Goal: Task Accomplishment & Management: Use online tool/utility

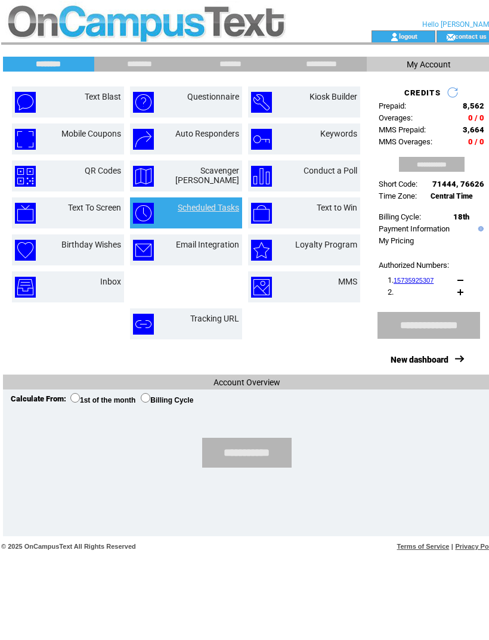
click at [202, 210] on link "Scheduled Tasks" at bounding box center [208, 208] width 61 height 10
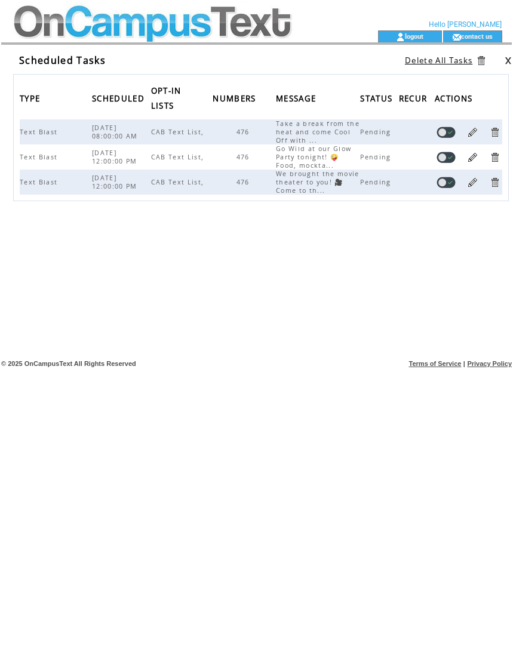
click at [472, 163] on link at bounding box center [472, 157] width 11 height 11
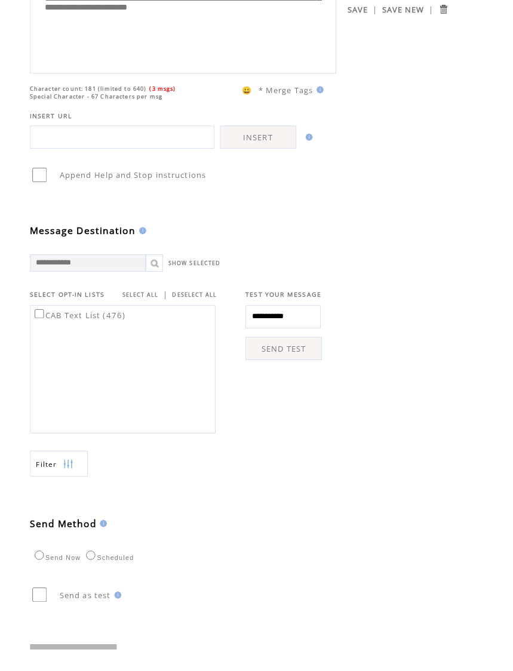
scroll to position [138, 0]
click at [83, 670] on link "SEND" at bounding box center [76, 675] width 90 height 18
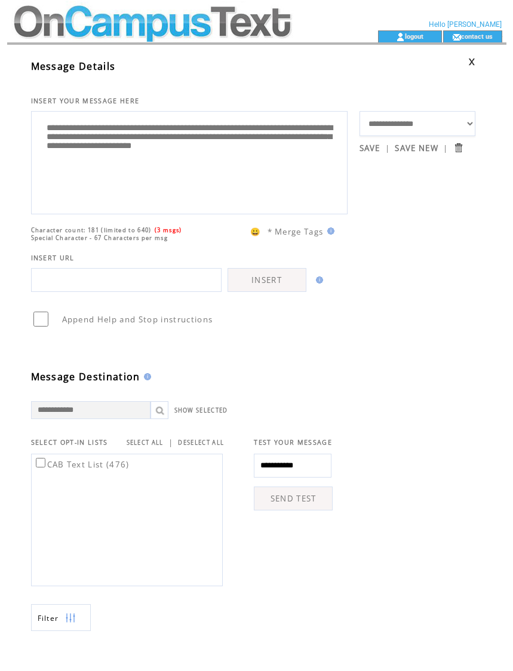
scroll to position [1, 0]
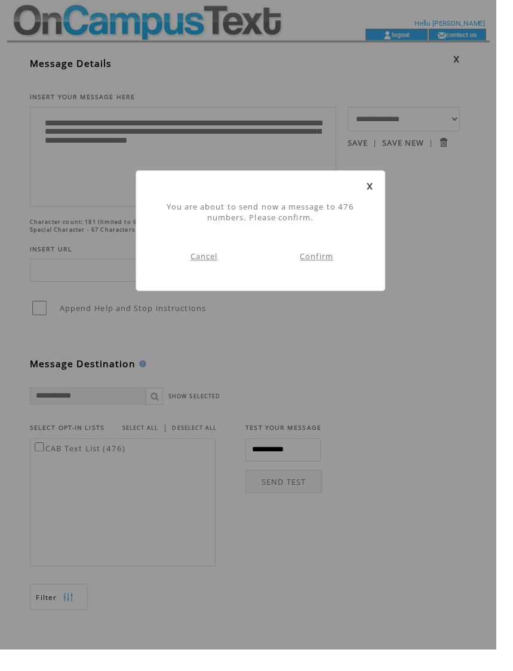
click at [323, 266] on link "Confirm" at bounding box center [327, 265] width 34 height 11
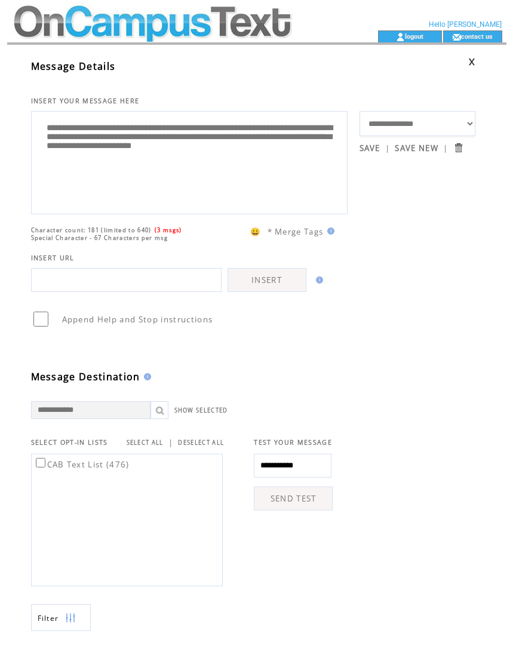
scroll to position [1, 0]
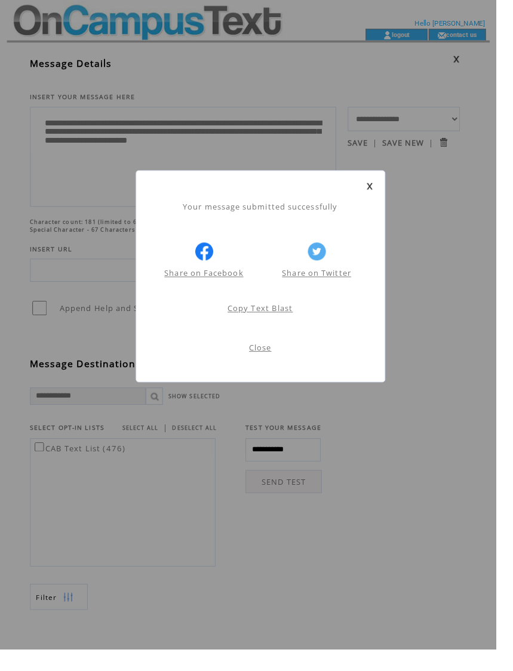
click at [380, 192] on link at bounding box center [381, 193] width 7 height 8
